Goal: Navigation & Orientation: Understand site structure

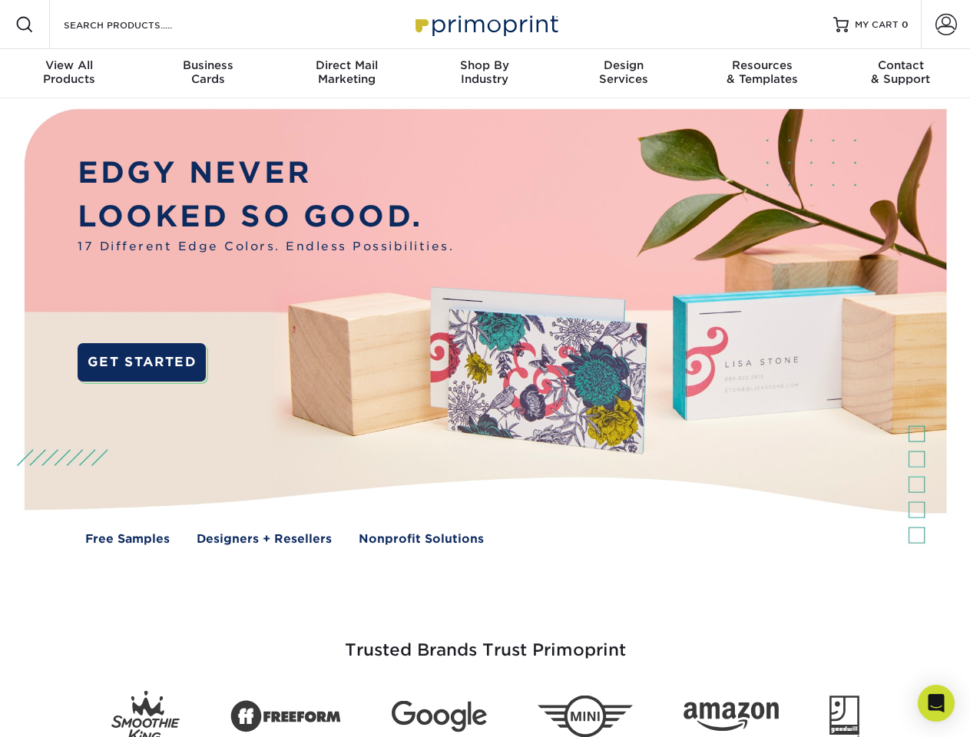
click at [484, 368] on img at bounding box center [485, 338] width 960 height 480
click at [25, 25] on span at bounding box center [24, 24] width 18 height 18
click at [945, 25] on span at bounding box center [945, 24] width 21 height 21
click at [69, 74] on div "View All Products" at bounding box center [69, 72] width 138 height 28
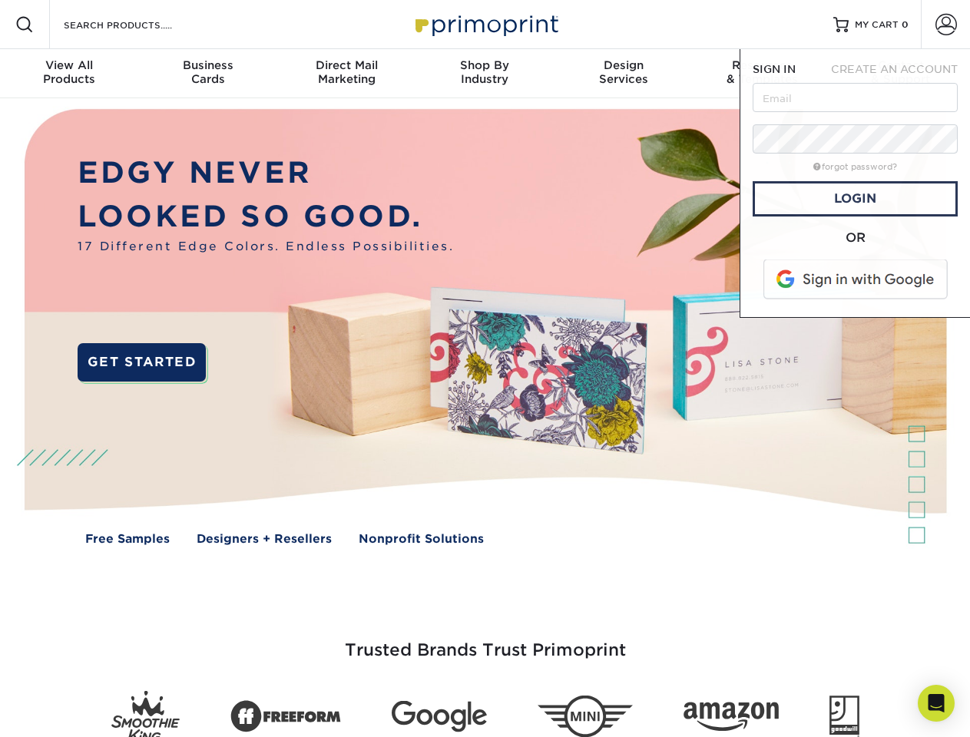
click at [207, 74] on div "Business Cards" at bounding box center [207, 72] width 138 height 28
click at [346, 74] on div "Direct Mail Marketing" at bounding box center [346, 72] width 138 height 28
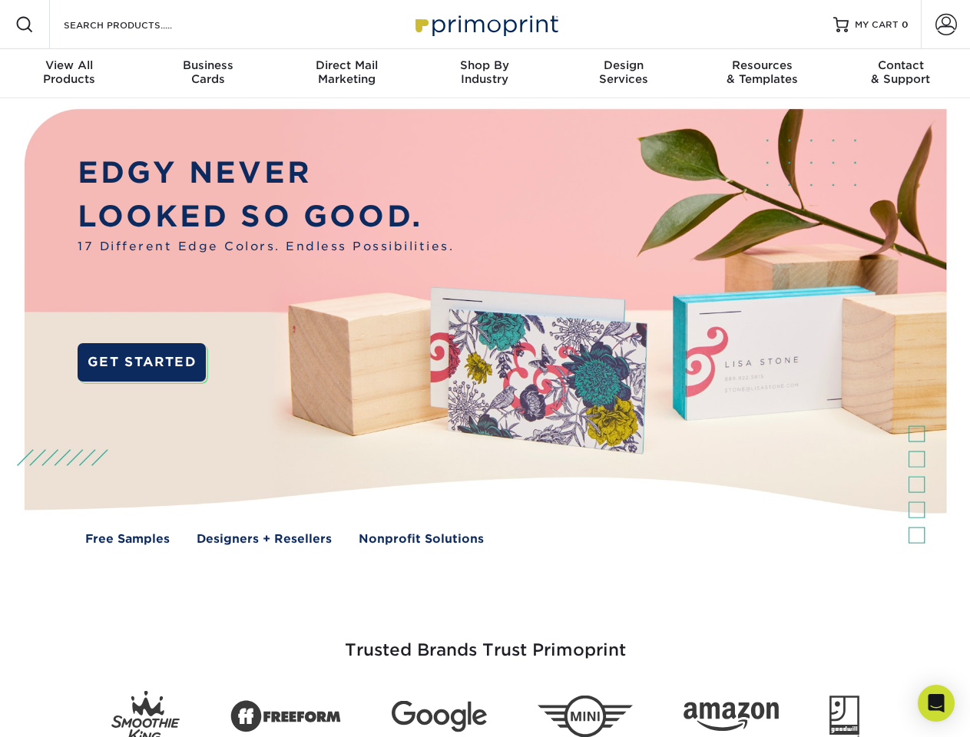
click at [484, 74] on div "Shop By Industry" at bounding box center [484, 72] width 138 height 28
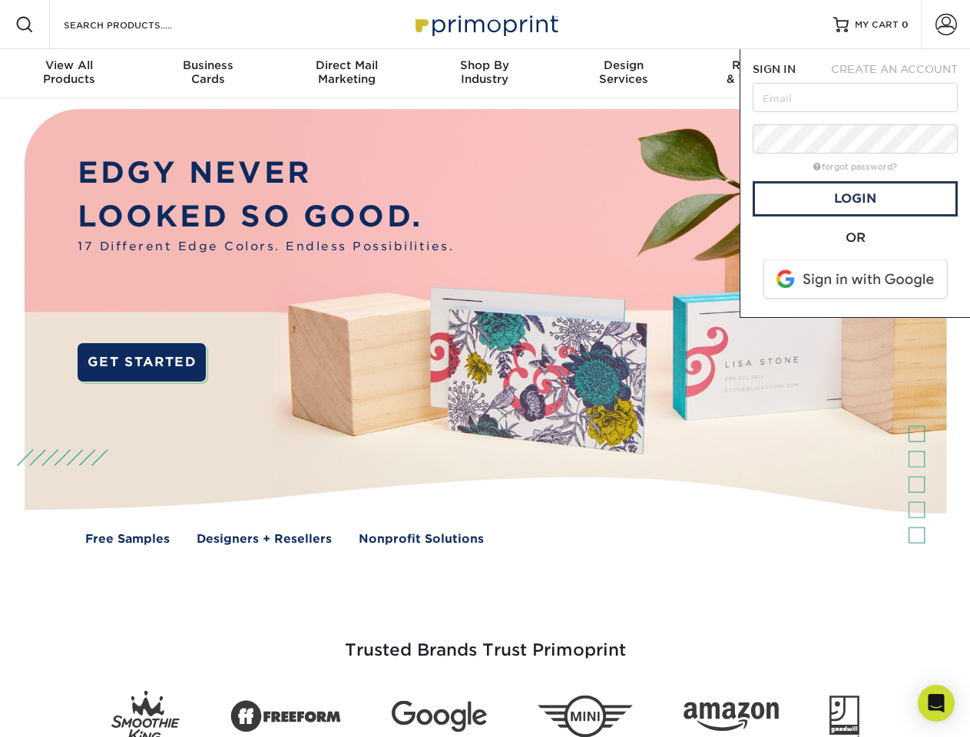
click at [623, 74] on div "Design Services" at bounding box center [623, 72] width 138 height 28
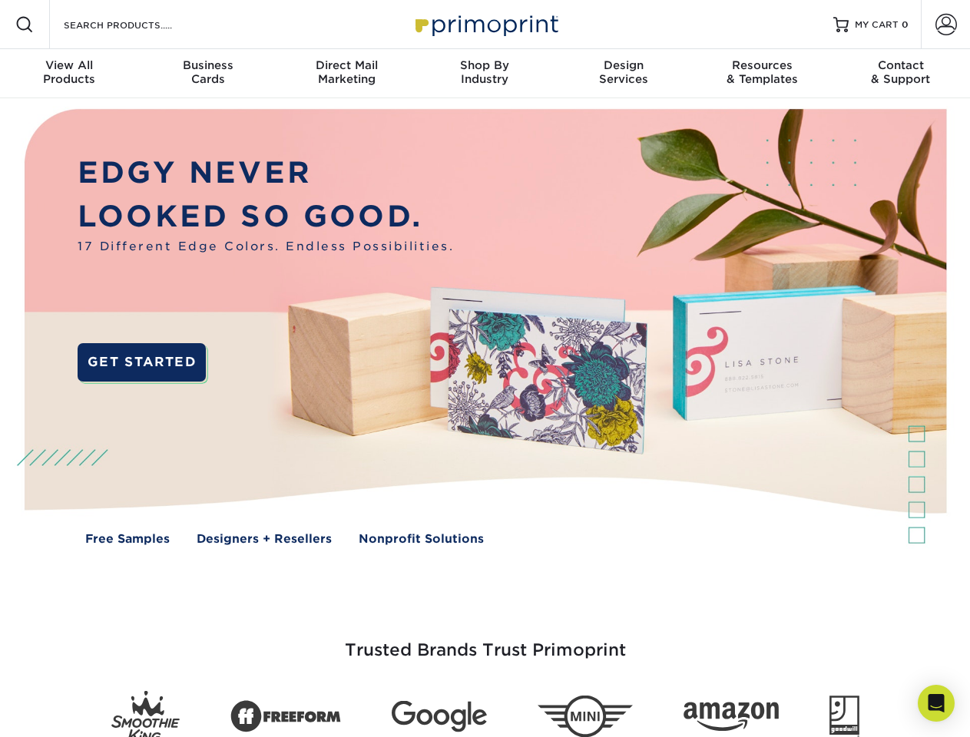
click at [761, 74] on span "SIGN IN" at bounding box center [773, 69] width 43 height 12
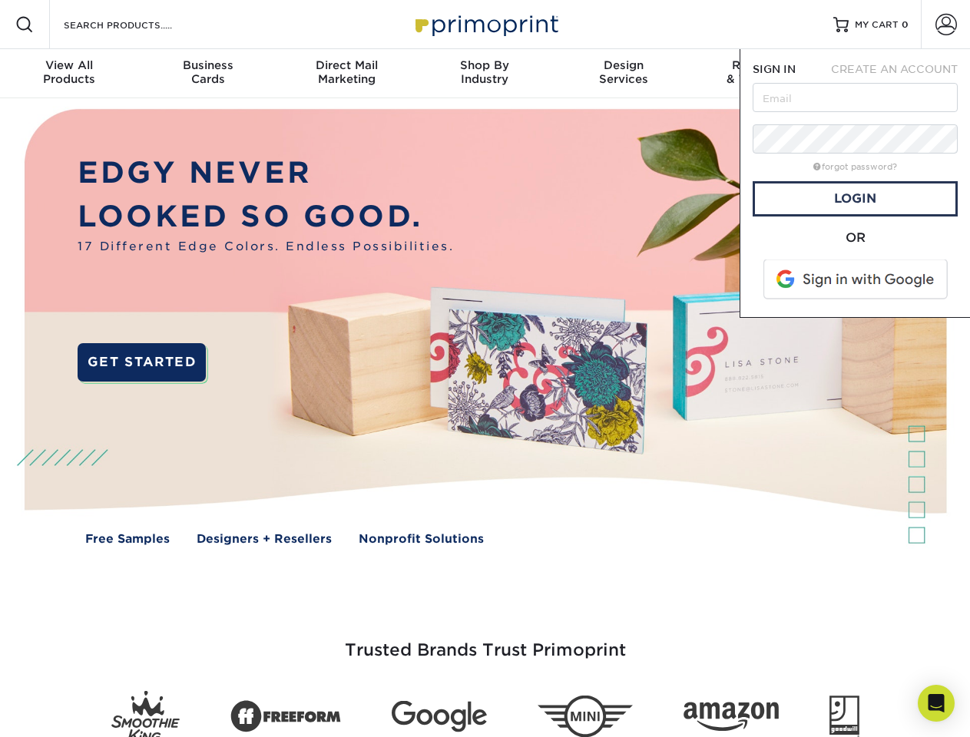
click at [900, 74] on div "Contact & Support" at bounding box center [900, 72] width 138 height 28
